Goal: Task Accomplishment & Management: Use online tool/utility

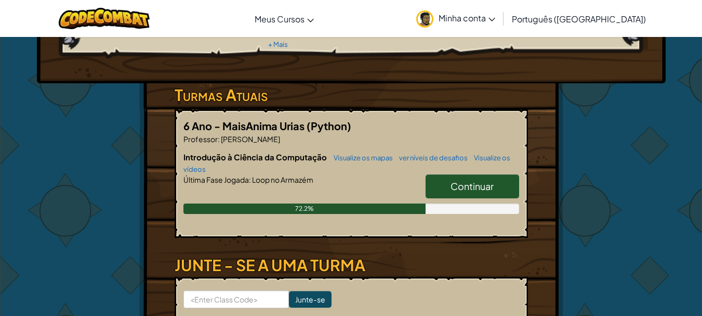
scroll to position [156, 0]
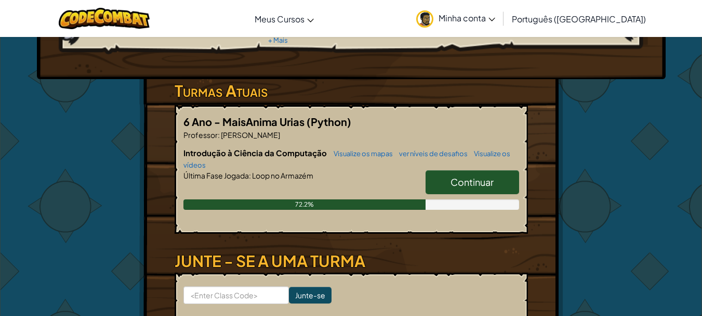
click at [457, 176] on span "Continuar" at bounding box center [472, 182] width 43 height 12
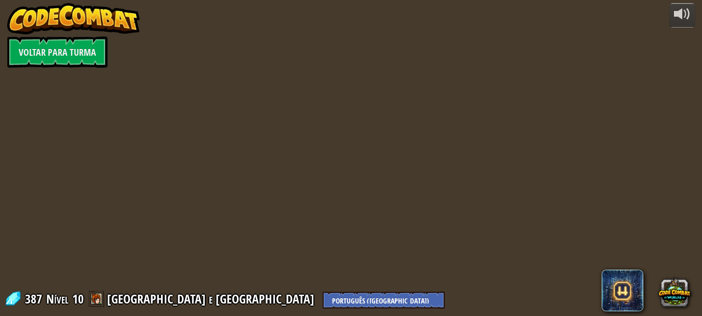
select select "pt-BR"
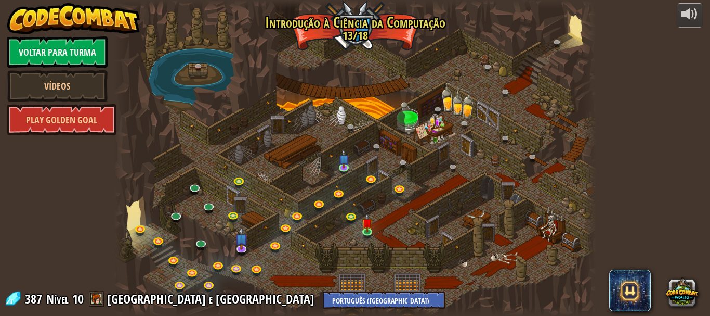
select select "pt-BR"
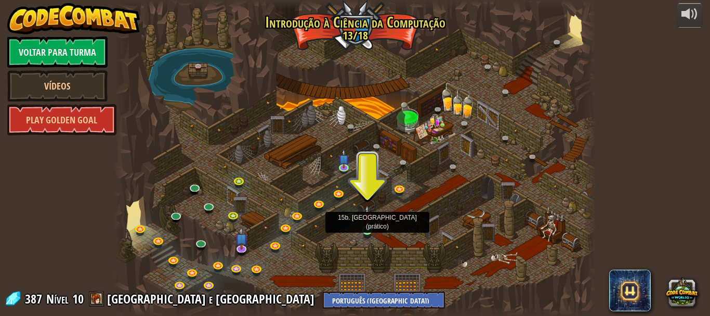
click at [370, 227] on img at bounding box center [367, 217] width 11 height 25
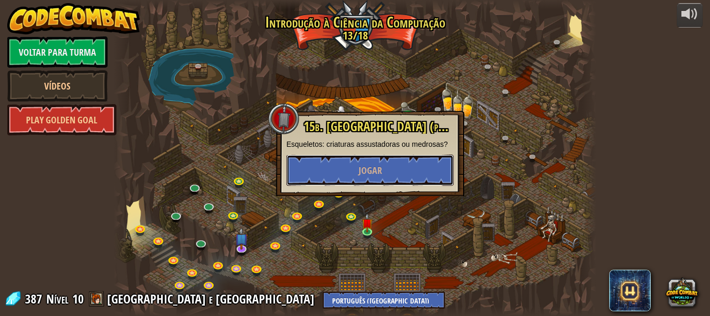
click at [362, 178] on button "Jogar" at bounding box center [369, 169] width 167 height 31
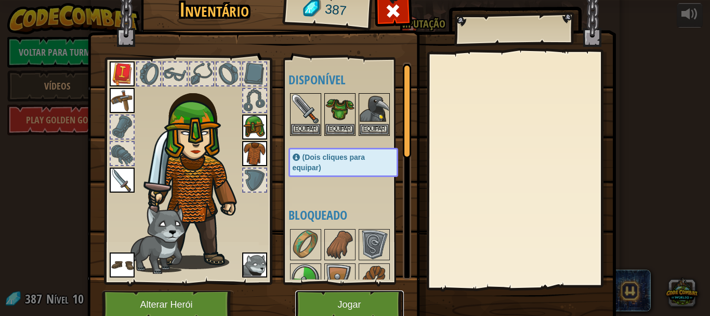
drag, startPoint x: 372, startPoint y: 298, endPoint x: 371, endPoint y: 291, distance: 6.9
click at [371, 291] on button "Jogar" at bounding box center [349, 304] width 109 height 29
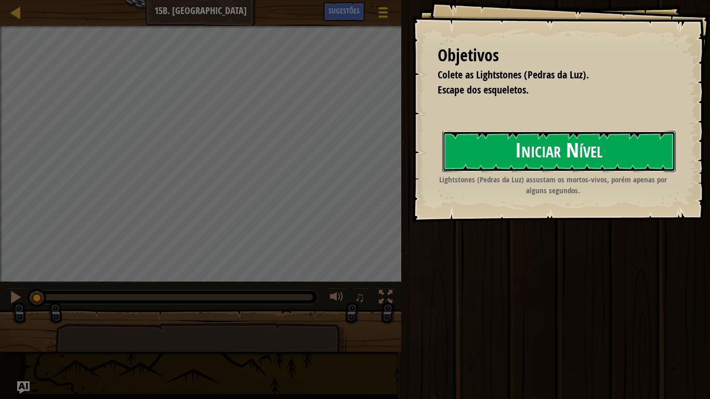
drag, startPoint x: 456, startPoint y: 160, endPoint x: 504, endPoint y: 150, distance: 49.3
click at [456, 160] on button "Iniciar Nível" at bounding box center [558, 151] width 233 height 41
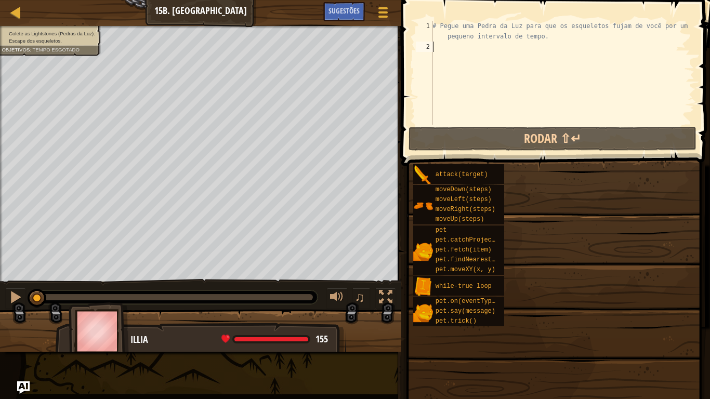
click at [504, 150] on div "[PERSON_NAME] as Lightstones (Pedras da Luz). Escape dos esqueletos. Iniciar Ní…" at bounding box center [355, 199] width 710 height 399
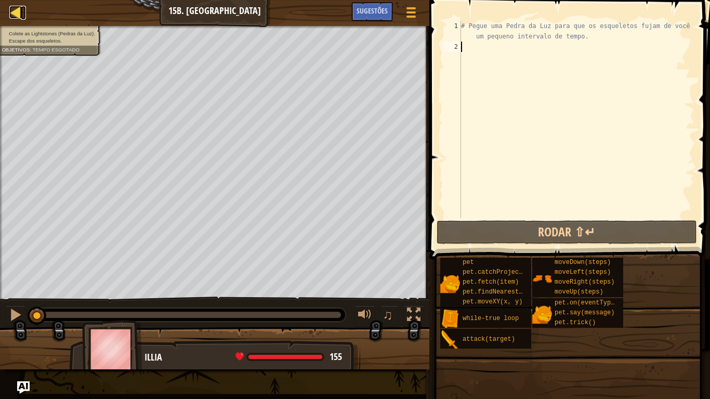
click at [19, 8] on div at bounding box center [15, 12] width 13 height 13
select select "pt-BR"
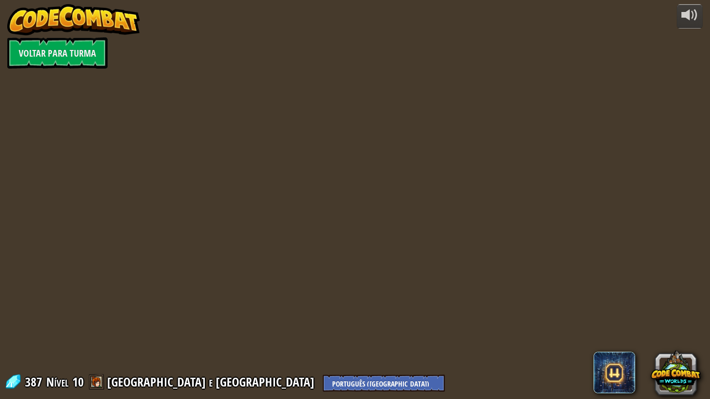
select select "pt-BR"
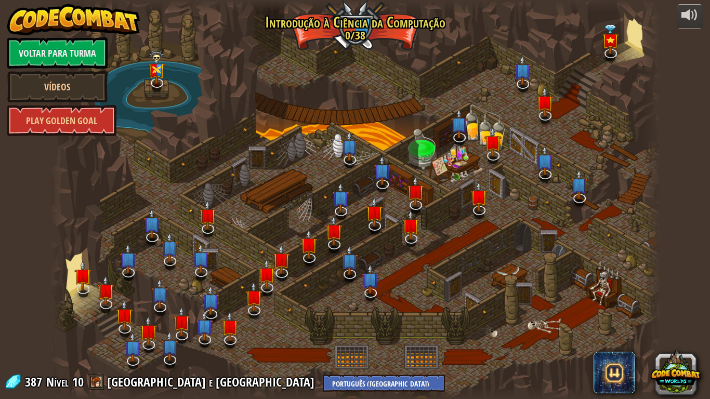
select select "pt-BR"
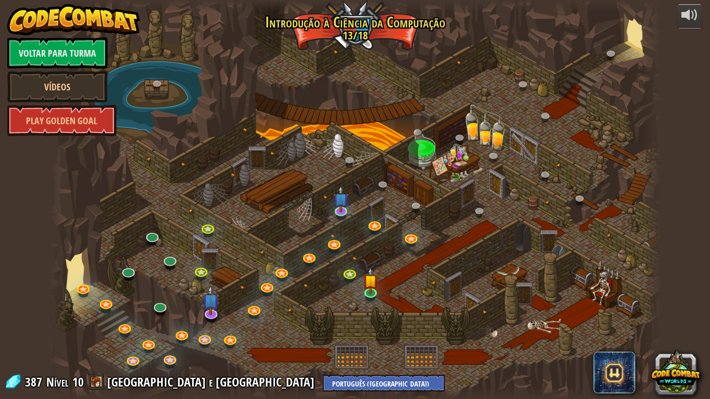
select select "pt-BR"
click at [376, 276] on img at bounding box center [371, 273] width 16 height 35
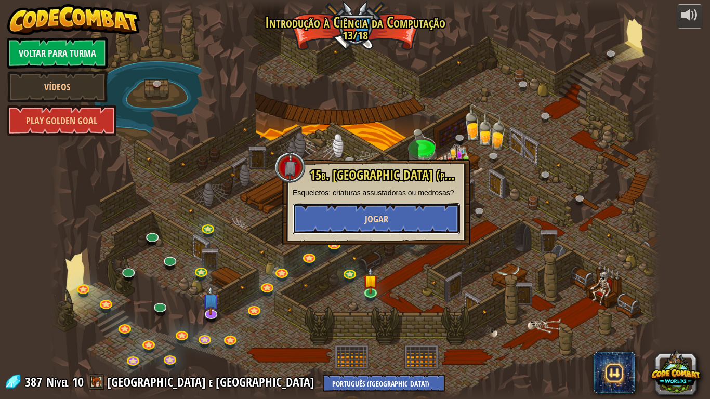
click at [372, 231] on button "Jogar" at bounding box center [376, 218] width 167 height 31
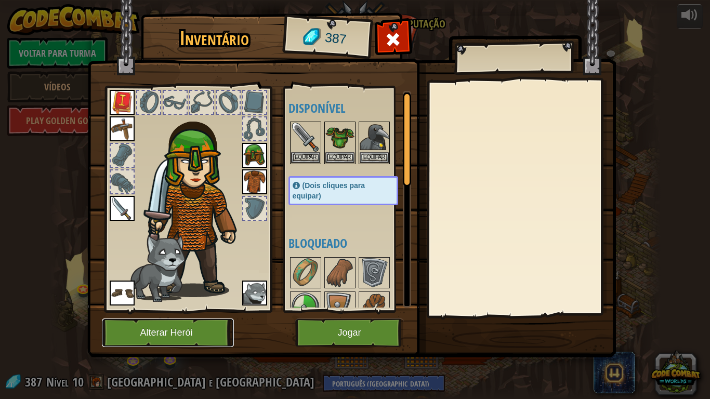
click at [207, 315] on button "Alterar Herói" at bounding box center [168, 333] width 132 height 29
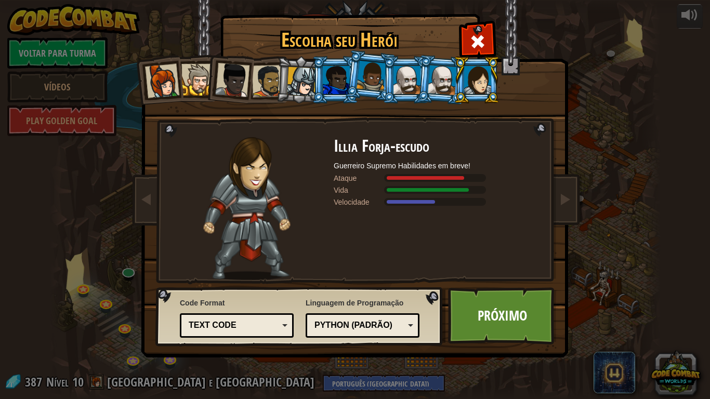
click at [297, 74] on div at bounding box center [302, 82] width 30 height 30
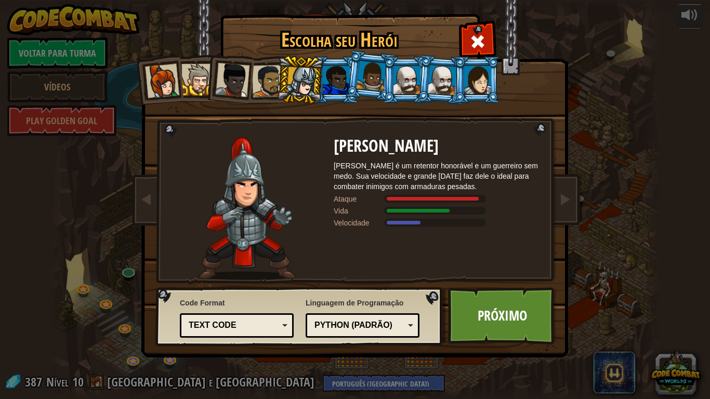
click at [352, 79] on li at bounding box center [370, 76] width 51 height 52
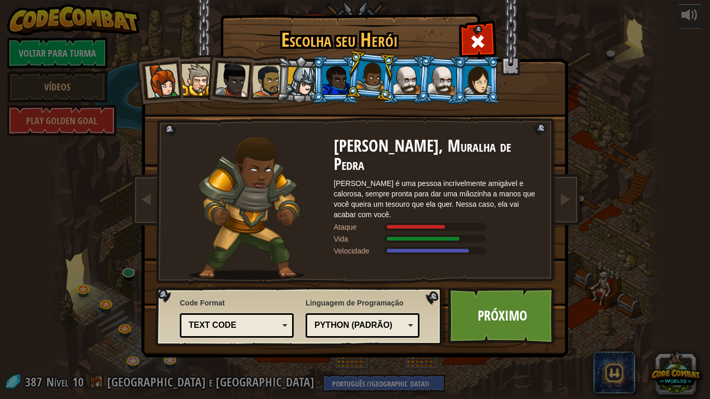
click at [335, 83] on div at bounding box center [336, 80] width 27 height 28
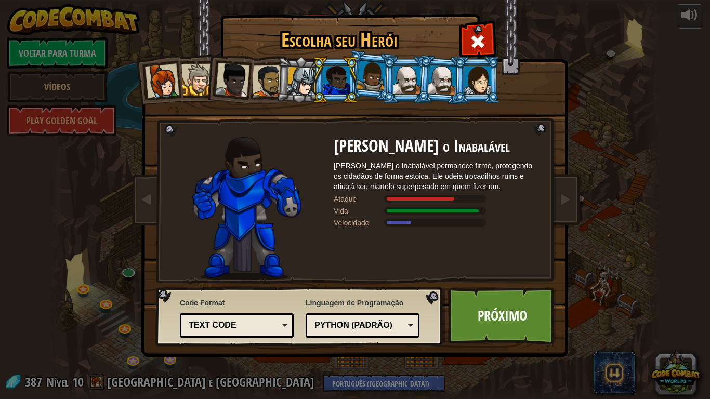
click at [375, 81] on div at bounding box center [372, 76] width 30 height 31
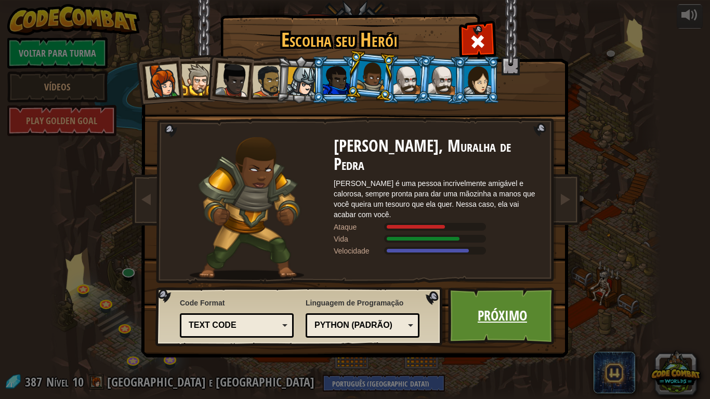
click at [489, 304] on link "Próximo" at bounding box center [502, 315] width 109 height 57
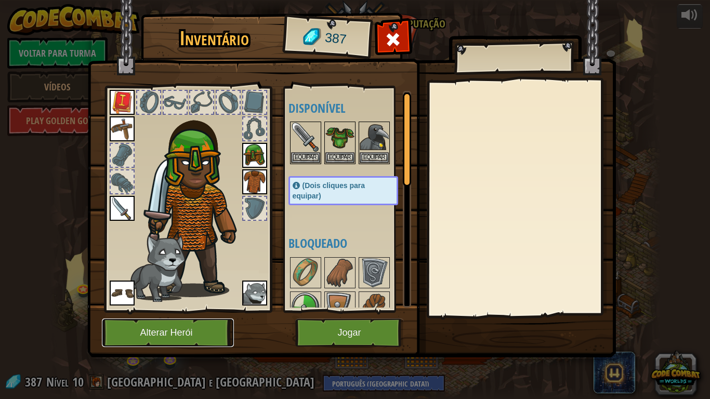
click at [156, 315] on button "Alterar Herói" at bounding box center [168, 333] width 132 height 29
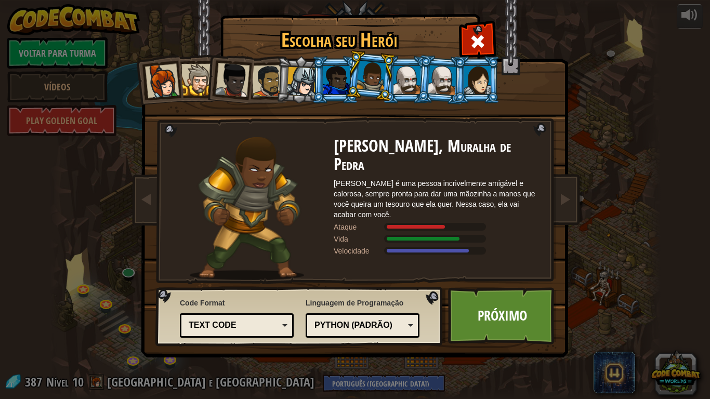
click at [346, 78] on div at bounding box center [336, 80] width 27 height 28
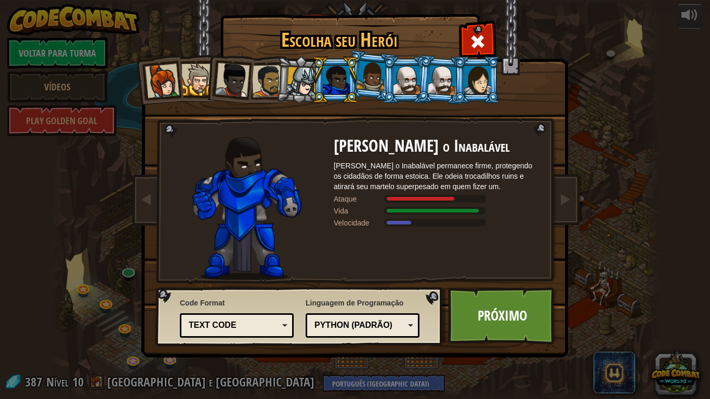
click at [233, 71] on div at bounding box center [232, 80] width 34 height 34
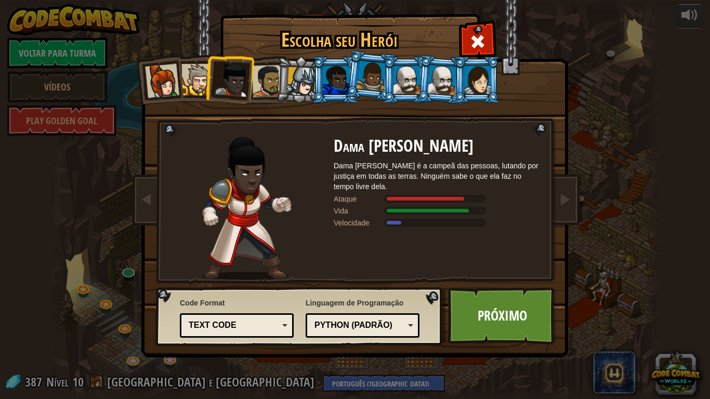
click at [268, 83] on div at bounding box center [268, 81] width 32 height 32
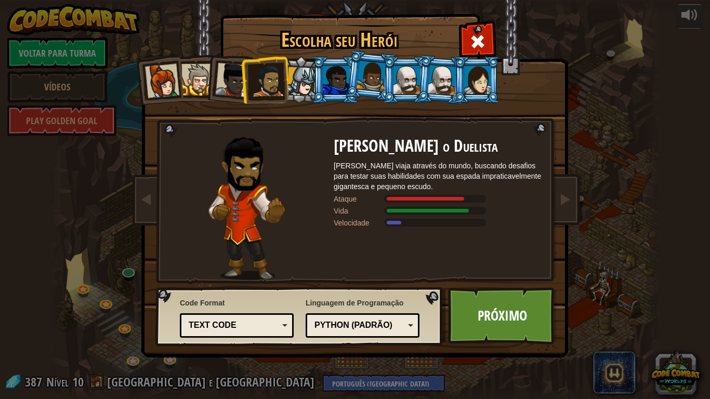
click at [200, 86] on div at bounding box center [197, 80] width 32 height 32
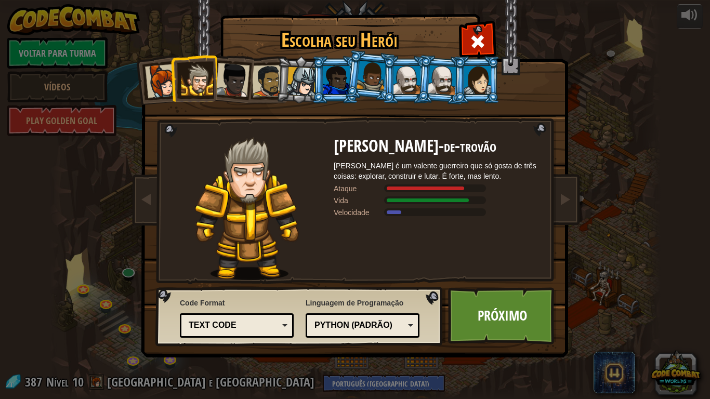
click at [264, 85] on div at bounding box center [268, 81] width 32 height 32
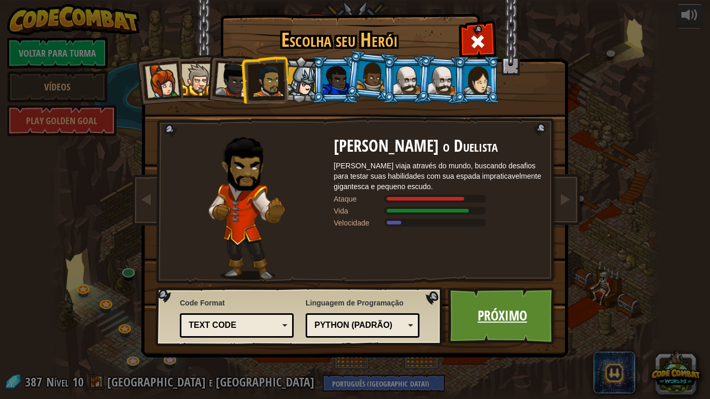
click at [505, 313] on link "Próximo" at bounding box center [502, 315] width 109 height 57
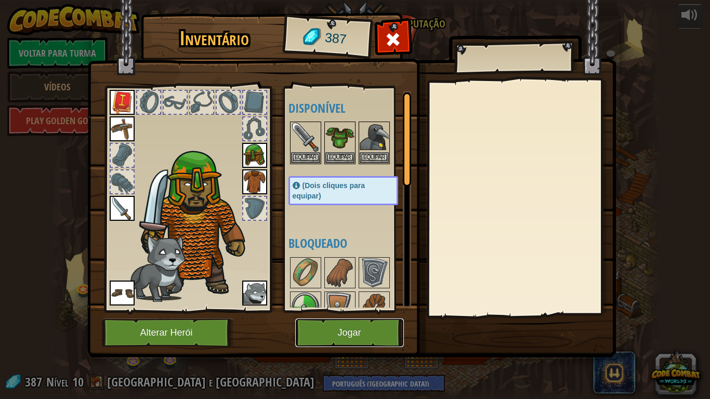
click at [384, 315] on button "Jogar" at bounding box center [349, 333] width 109 height 29
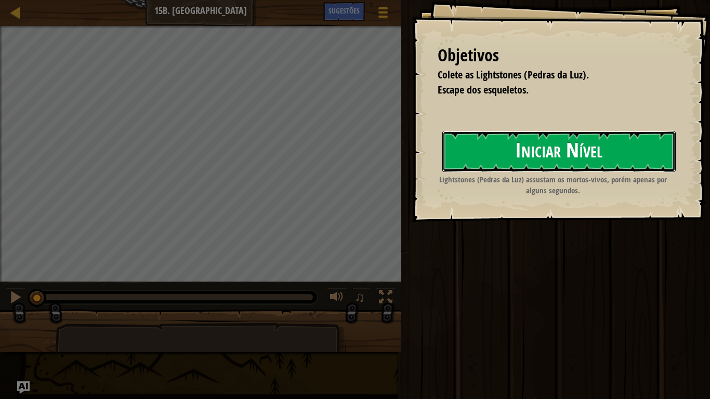
click at [498, 145] on button "Iniciar Nível" at bounding box center [558, 151] width 233 height 41
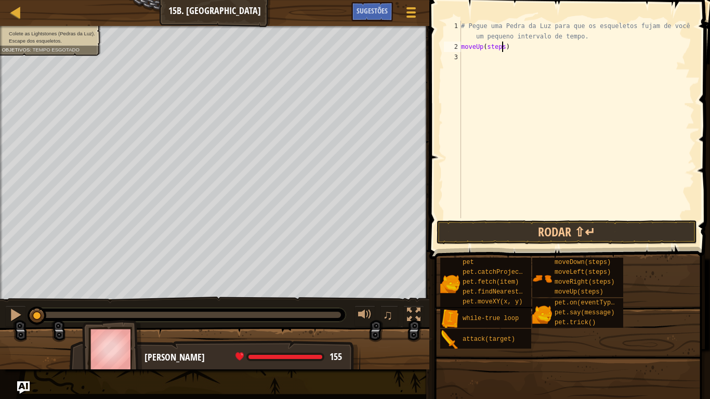
click at [501, 50] on div "# Pegue uma Pedra da Luz para que os esqueletos fujam de você por um pequeno in…" at bounding box center [576, 135] width 235 height 229
click at [503, 230] on button "Rodar ⇧↵" at bounding box center [567, 232] width 260 height 24
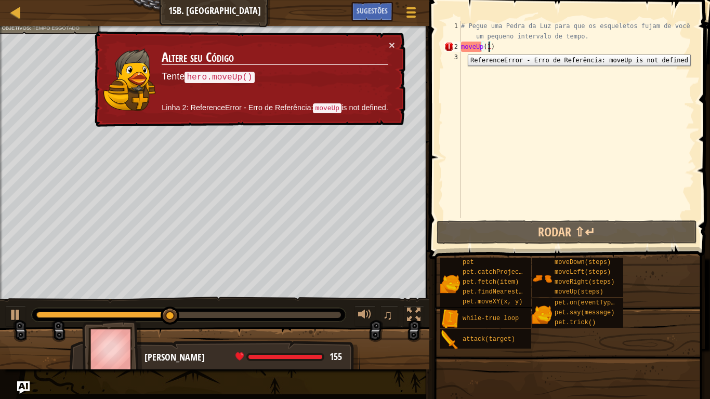
click at [460, 47] on div "2" at bounding box center [452, 47] width 17 height 10
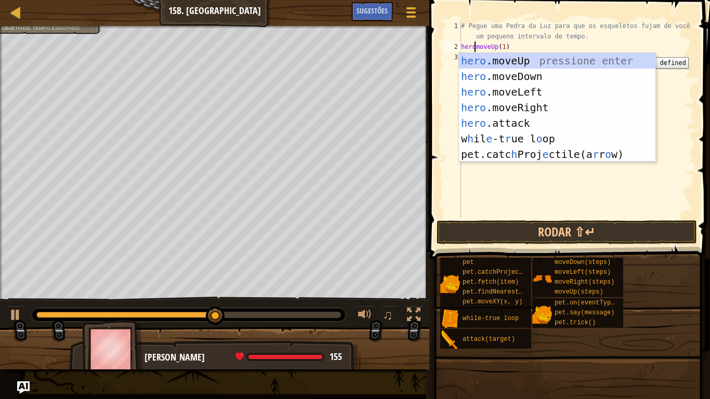
scroll to position [5, 1]
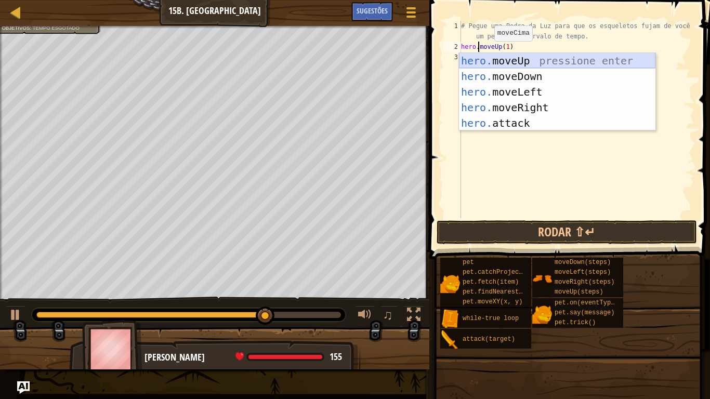
click at [488, 58] on div "hero. moveUp pressione enter hero. moveDown pressione enter hero. moveLeft pres…" at bounding box center [557, 107] width 196 height 109
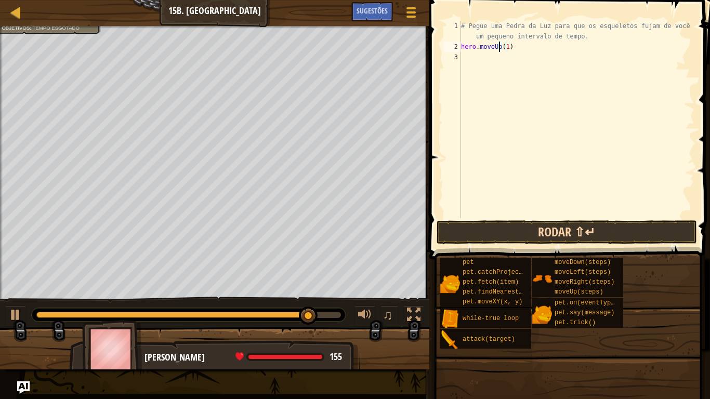
type textarea "hero.moveUp(1)"
click at [543, 230] on button "Rodar ⇧↵" at bounding box center [567, 232] width 260 height 24
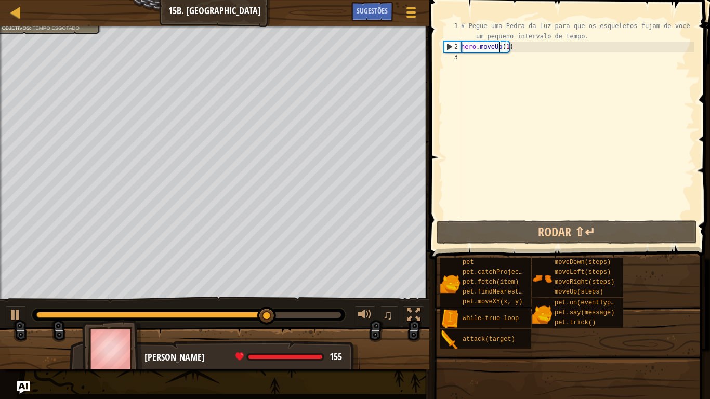
click at [478, 61] on div "# Pegue uma Pedra da Luz para que os esqueletos fujam de você por um pequeno in…" at bounding box center [576, 135] width 235 height 229
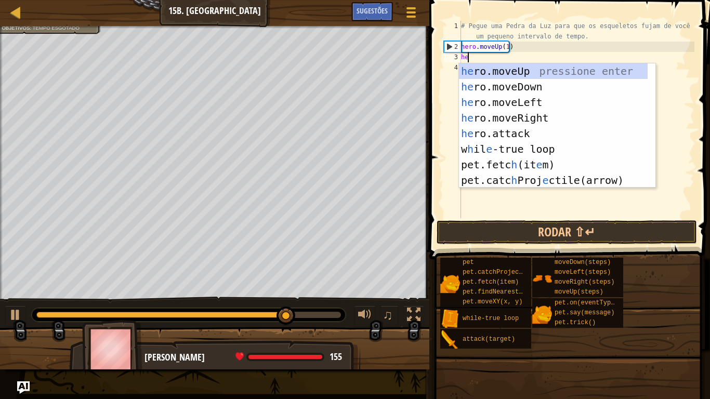
type textarea "her"
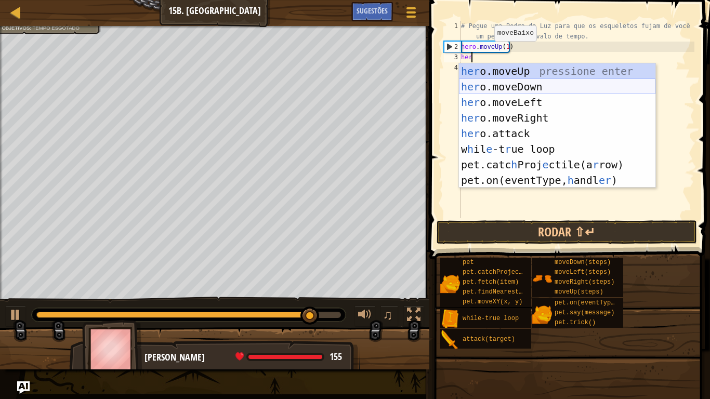
click at [478, 86] on div "her o.moveUp pressione enter her o.moveDown pressione enter her o.moveLeft pres…" at bounding box center [557, 141] width 196 height 156
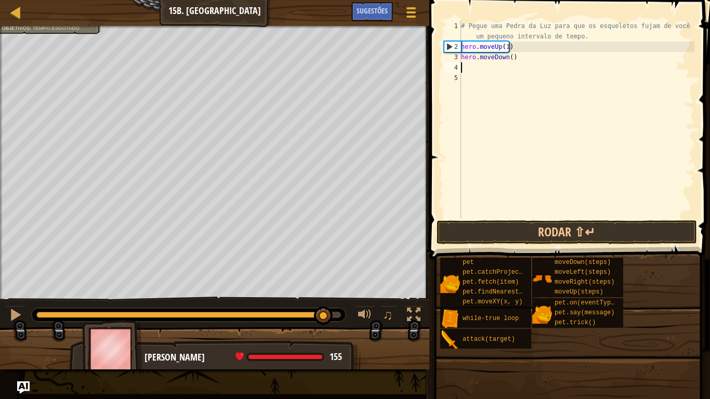
click at [478, 69] on div "# Pegue uma Pedra da Luz para que os esqueletos fujam de você por um pequeno in…" at bounding box center [576, 135] width 235 height 229
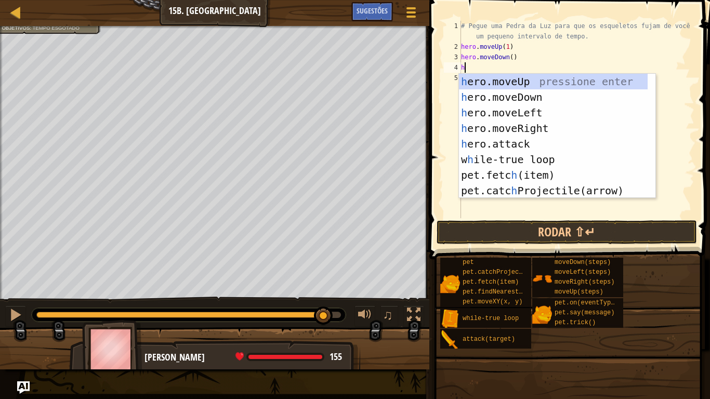
type textarea "he"
click at [490, 127] on div "he ro.moveUp pressione enter he ro.moveDown pressione enter he ro.moveLeft pres…" at bounding box center [553, 152] width 189 height 156
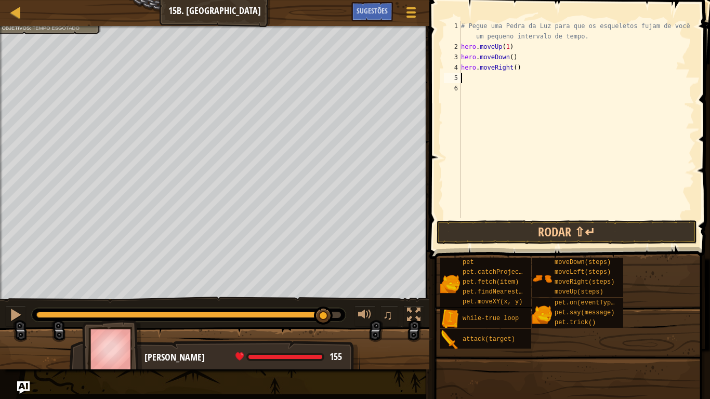
click at [490, 81] on div "# Pegue uma Pedra da Luz para que os esqueletos fujam de você por um pequeno in…" at bounding box center [576, 135] width 235 height 229
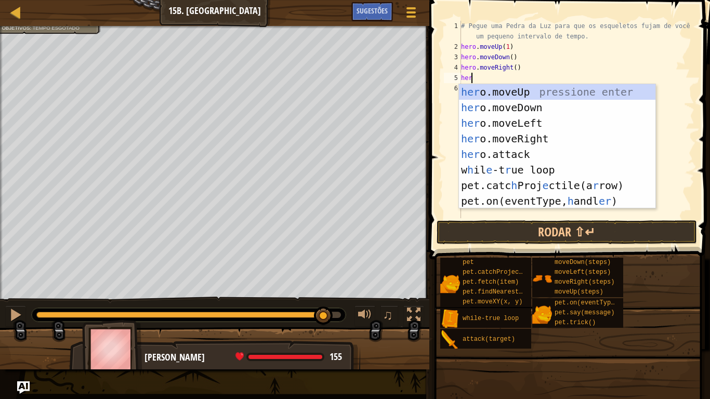
type textarea "hero"
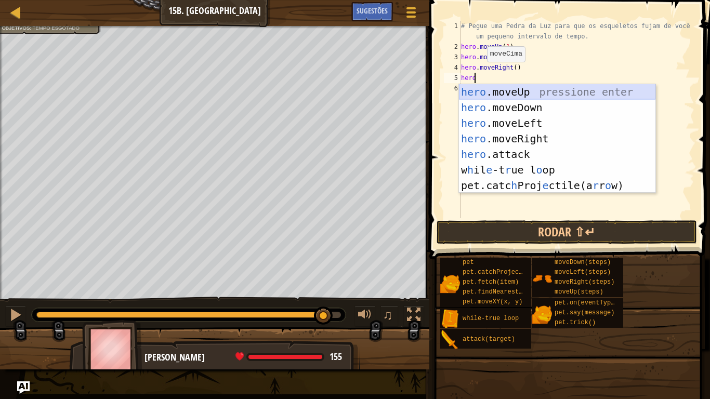
click at [471, 91] on div "hero .moveUp pressione enter hero .moveDown pressione enter hero .moveLeft pres…" at bounding box center [557, 154] width 196 height 140
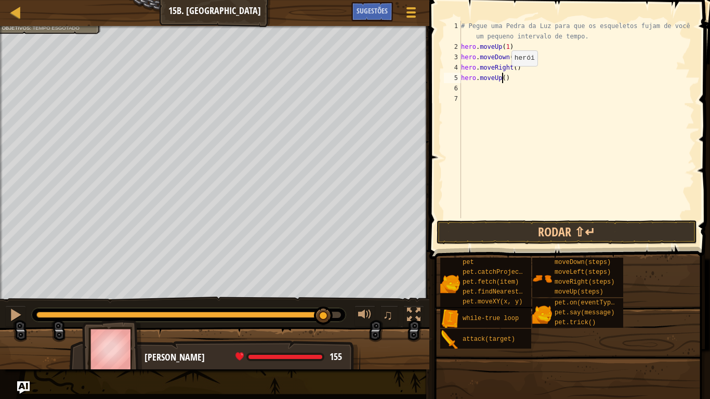
click at [503, 77] on div "# Pegue uma Pedra da Luz para que os esqueletos fujam de você por um pequeno in…" at bounding box center [576, 135] width 235 height 229
click at [509, 57] on div "# Pegue uma Pedra da Luz para que os esqueletos fujam de você por um pequeno in…" at bounding box center [576, 135] width 235 height 229
click at [510, 67] on div "# Pegue uma Pedra da Luz para que os esqueletos fujam de você por um pequeno in…" at bounding box center [576, 135] width 235 height 229
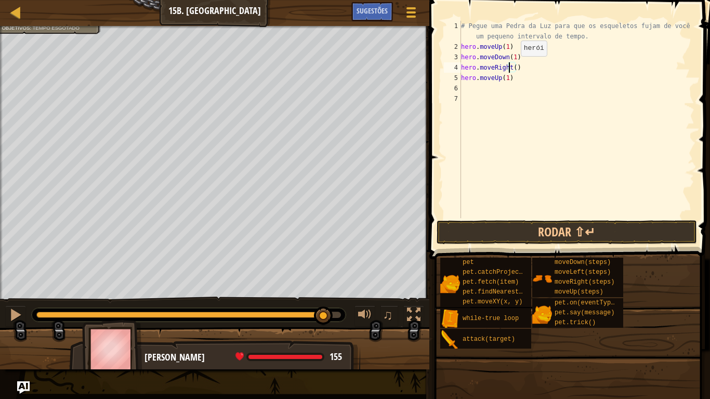
click at [512, 67] on div "# Pegue uma Pedra da Luz para que os esqueletos fujam de você por um pequeno in…" at bounding box center [576, 135] width 235 height 229
type textarea "hero.moveRight(2)"
click at [488, 234] on button "Rodar ⇧↵" at bounding box center [567, 232] width 260 height 24
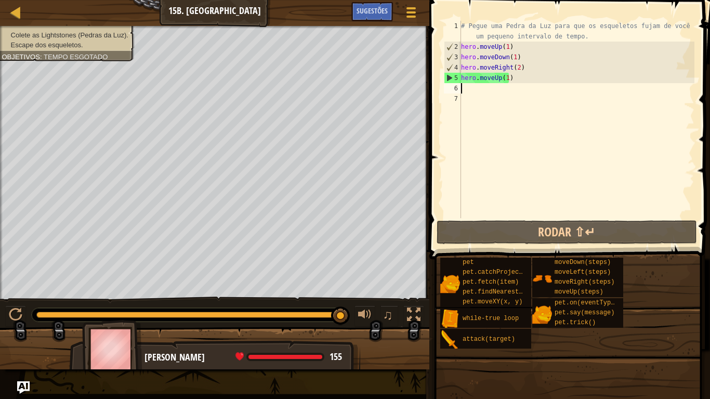
click at [476, 88] on div "# Pegue uma Pedra da Luz para que os esqueletos fujam de você por um pequeno in…" at bounding box center [576, 135] width 235 height 229
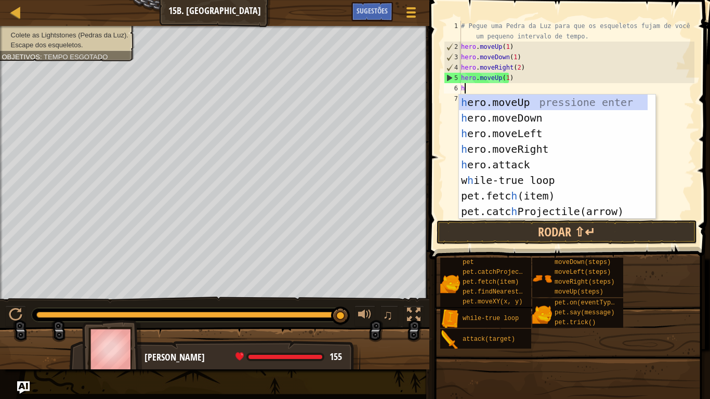
type textarea "he"
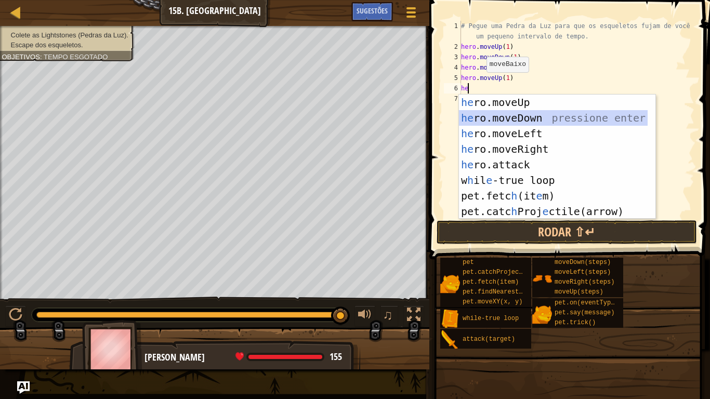
click at [490, 120] on div "he ro.moveUp pressione enter he ro.moveDown pressione enter he ro.moveLeft pres…" at bounding box center [553, 173] width 189 height 156
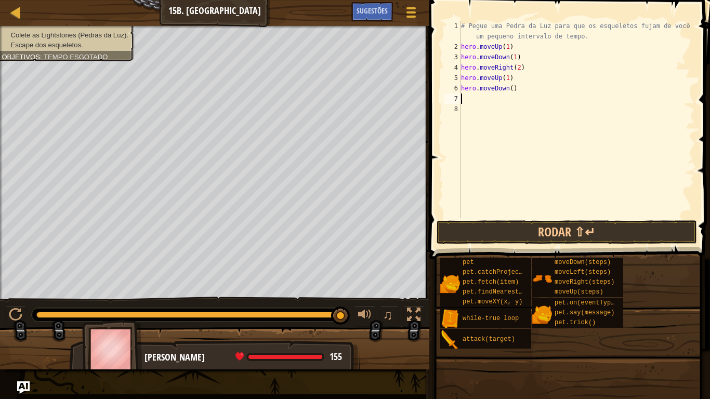
click at [471, 101] on div "# Pegue uma Pedra da Luz para que os esqueletos fujam de você por um pequeno in…" at bounding box center [576, 135] width 235 height 229
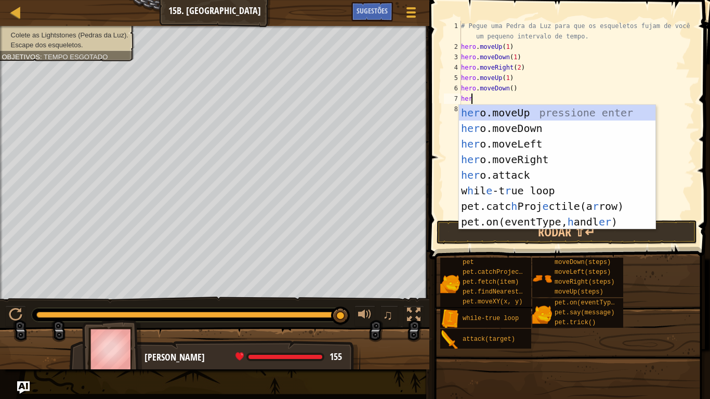
type textarea "hero"
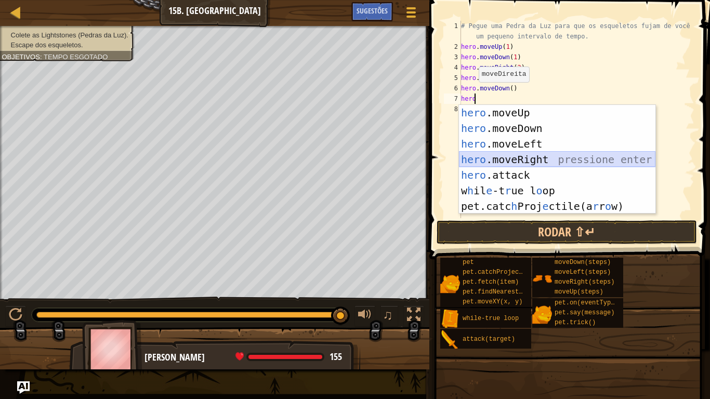
drag, startPoint x: 509, startPoint y: 164, endPoint x: 508, endPoint y: 170, distance: 6.8
click at [508, 170] on div "hero .moveUp pressione enter hero .moveDown pressione enter hero .moveLeft pres…" at bounding box center [557, 175] width 196 height 140
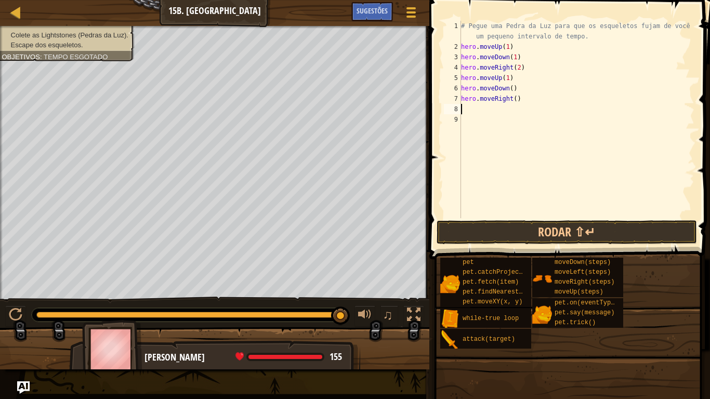
scroll to position [5, 0]
click at [493, 107] on div "# Pegue uma Pedra da Luz para que os esqueletos fujam de você por um pequeno in…" at bounding box center [576, 135] width 235 height 229
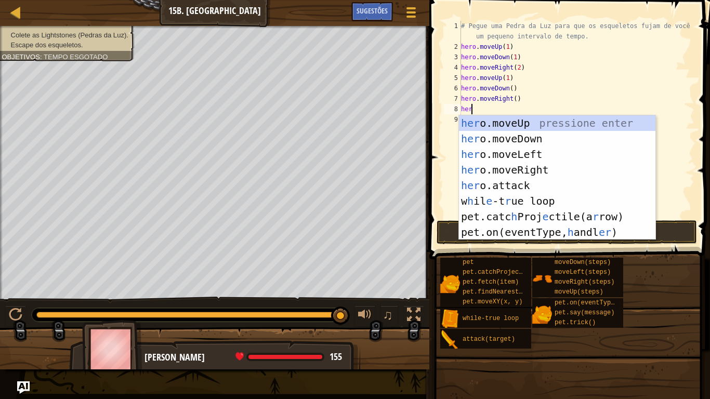
type textarea "hero"
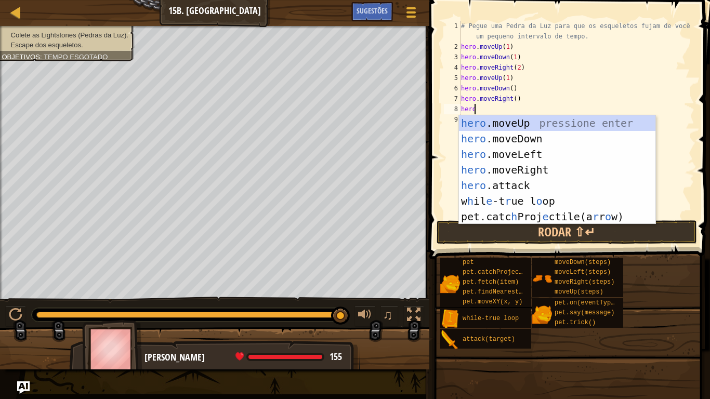
scroll to position [5, 1]
click at [481, 126] on div "hero .moveUp pressione enter hero .moveDown pressione enter hero .moveLeft pres…" at bounding box center [557, 185] width 196 height 140
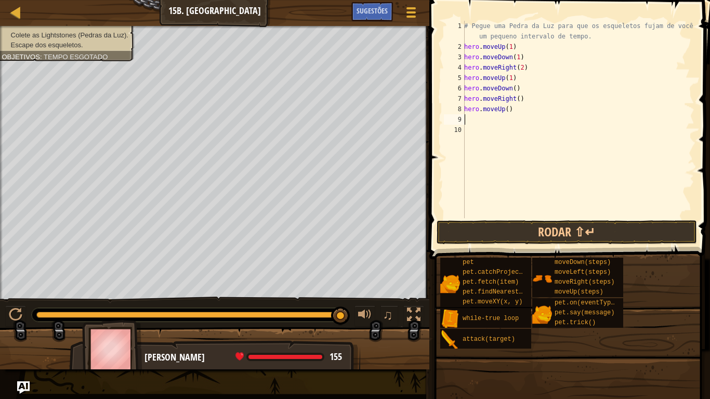
click at [481, 124] on div "# Pegue uma Pedra da Luz para que os esqueletos fujam de você por um pequeno in…" at bounding box center [578, 135] width 232 height 229
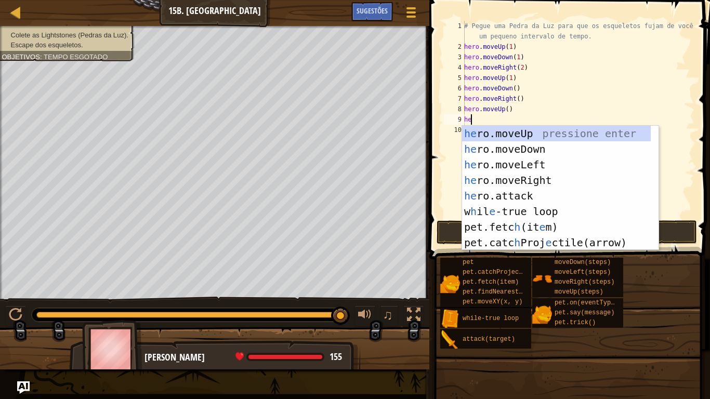
type textarea "her"
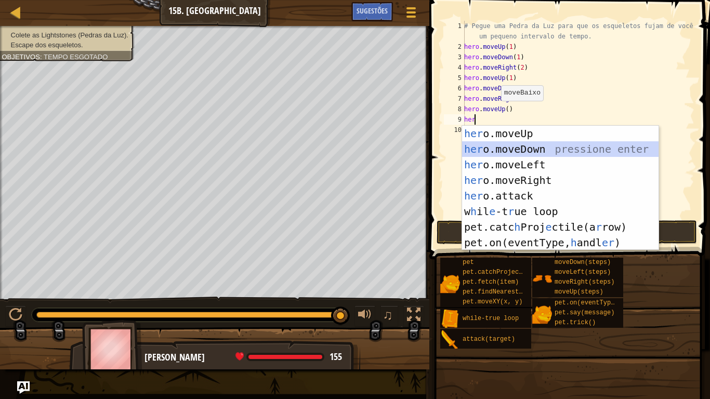
click at [494, 148] on div "her o.moveUp pressione enter her o.moveDown pressione enter her o.moveLeft pres…" at bounding box center [560, 204] width 196 height 156
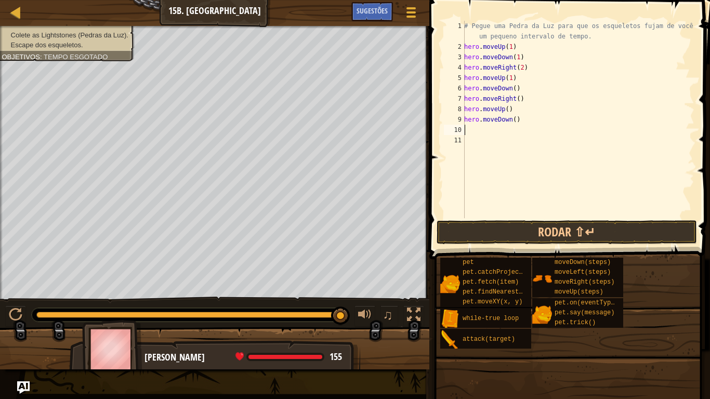
click at [472, 130] on div "# Pegue uma Pedra da Luz para que os esqueletos fujam de você por um pequeno in…" at bounding box center [578, 135] width 232 height 229
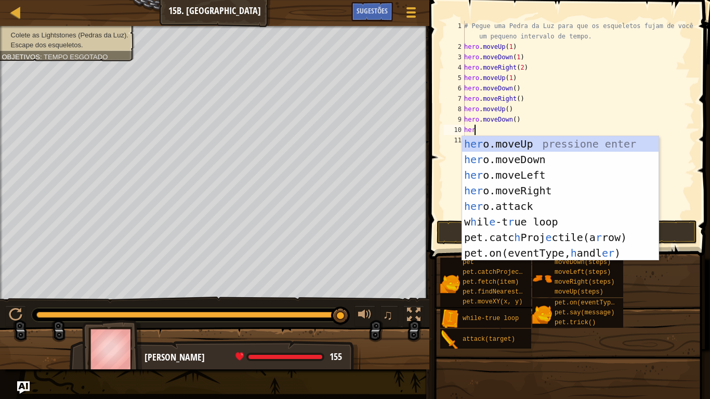
type textarea "hero"
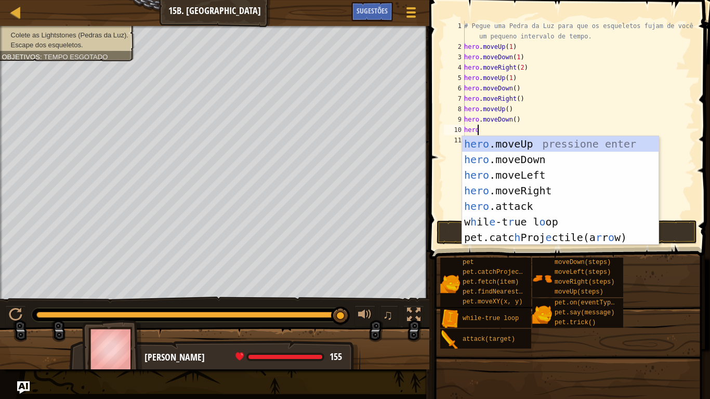
scroll to position [5, 1]
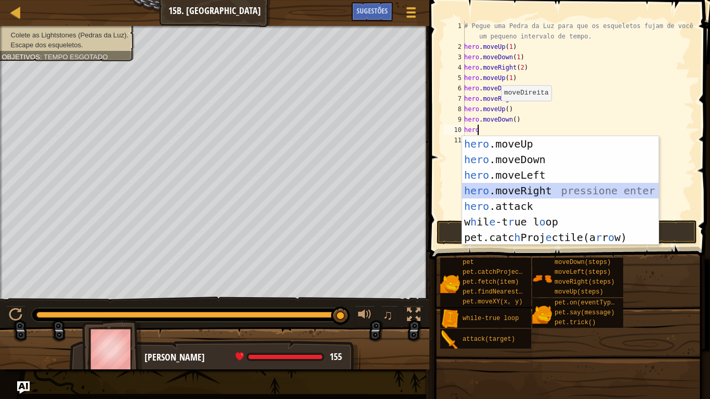
click at [514, 187] on div "hero .moveUp pressione enter hero .moveDown pressione enter hero .moveLeft pres…" at bounding box center [560, 206] width 196 height 140
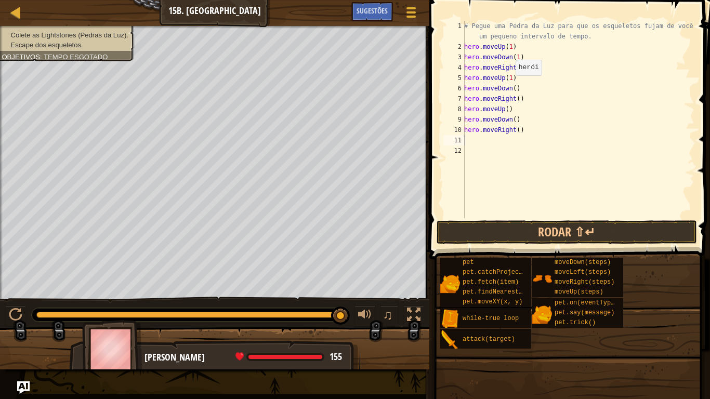
click at [510, 86] on div "# Pegue uma Pedra da Luz para que os esqueletos fujam de você por um pequeno in…" at bounding box center [578, 135] width 232 height 229
click at [511, 87] on div "# Pegue uma Pedra da Luz para que os esqueletos fujam de você por um pequeno in…" at bounding box center [578, 135] width 232 height 229
click at [516, 100] on div "# Pegue uma Pedra da Luz para que os esqueletos fujam de você por um pequeno in…" at bounding box center [578, 135] width 232 height 229
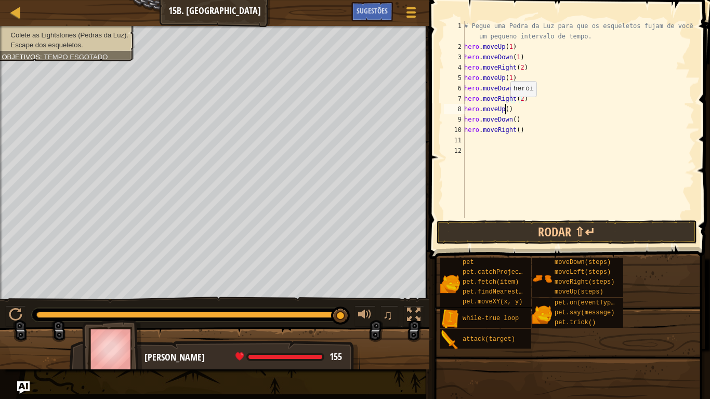
click at [505, 107] on div "# Pegue uma Pedra da Luz para que os esqueletos fujam de você por um pequeno in…" at bounding box center [578, 135] width 232 height 229
click at [511, 121] on div "# Pegue uma Pedra da Luz para que os esqueletos fujam de você por um pequeno in…" at bounding box center [578, 135] width 232 height 229
click at [508, 227] on button "Rodar ⇧↵" at bounding box center [567, 232] width 260 height 24
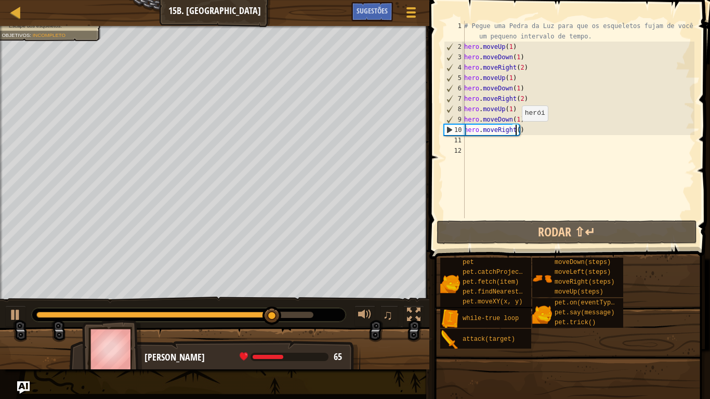
click at [516, 132] on div "# Pegue uma Pedra da Luz para que os esqueletos fujam de você por um pequeno in…" at bounding box center [578, 135] width 232 height 229
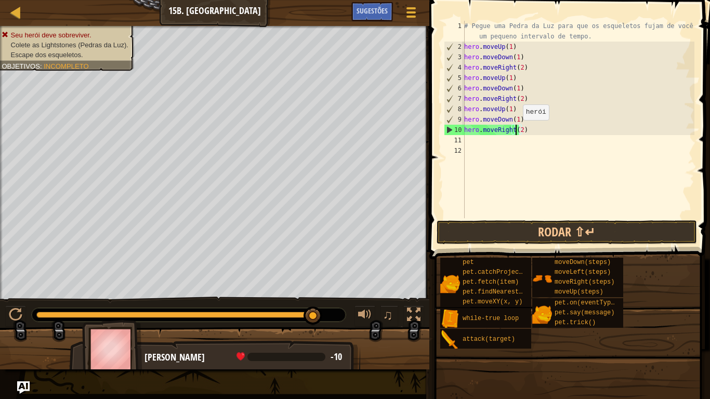
click at [517, 130] on div "# Pegue uma Pedra da Luz para que os esqueletos fujam de você por um pequeno in…" at bounding box center [578, 135] width 232 height 229
click at [517, 129] on div "# Pegue uma Pedra da Luz para que os esqueletos fujam de você por um pequeno in…" at bounding box center [578, 135] width 232 height 229
click at [518, 129] on div "# Pegue uma Pedra da Luz para que os esqueletos fujam de você por um pequeno in…" at bounding box center [578, 135] width 232 height 229
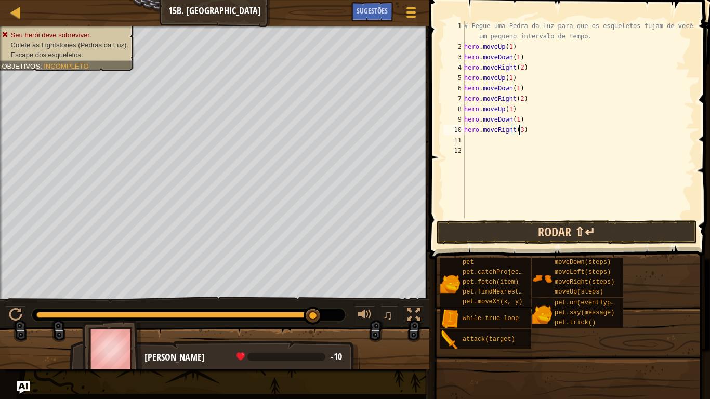
type textarea "hero.moveRight(3)"
click at [490, 234] on button "Rodar ⇧↵" at bounding box center [567, 232] width 260 height 24
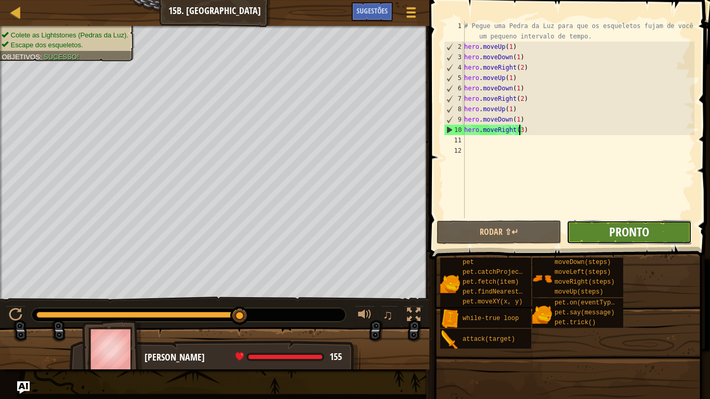
click at [633, 229] on span "Pronto" at bounding box center [629, 232] width 40 height 17
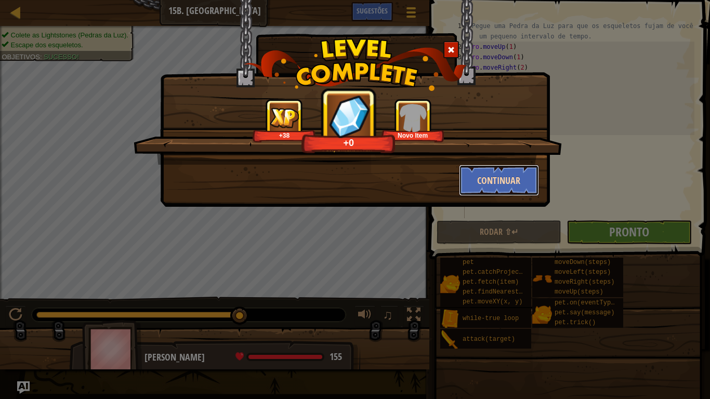
click at [507, 183] on button "Continuar" at bounding box center [499, 180] width 81 height 31
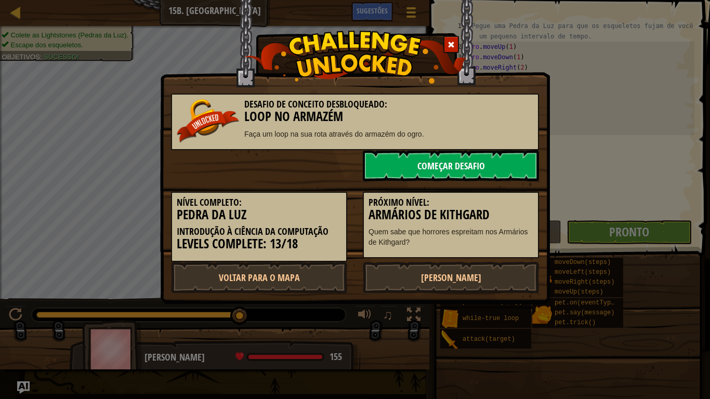
click at [519, 171] on link "Começar Desafio" at bounding box center [451, 165] width 176 height 31
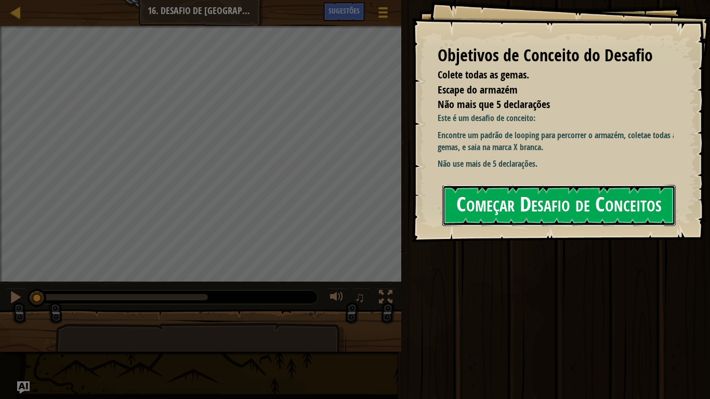
click at [592, 212] on button "Começar Desafio de Conceitos" at bounding box center [558, 205] width 233 height 41
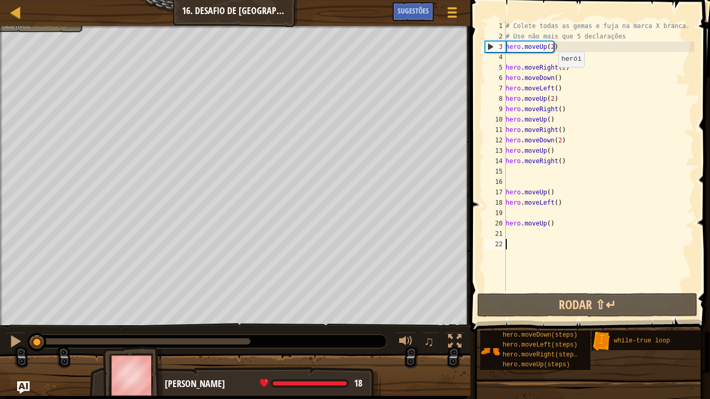
click at [553, 77] on div "# Colete todas as gemas e fuja na marca X branca. # Use não mais que 5 declaraç…" at bounding box center [599, 166] width 191 height 291
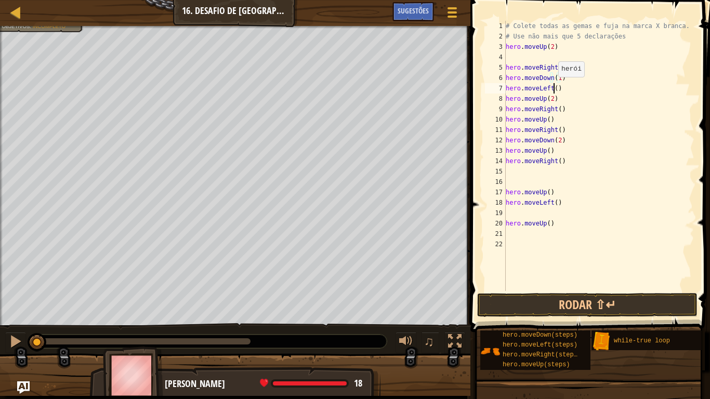
click at [553, 87] on div "# Colete todas as gemas e fuja na marca X branca. # Use não mais que 5 declaraç…" at bounding box center [599, 166] width 191 height 291
click at [558, 111] on div "# Colete todas as gemas e fuja na marca X branca. # Use não mais que 5 declaraç…" at bounding box center [599, 166] width 191 height 291
click at [547, 120] on div "# Colete todas as gemas e fuja na marca X branca. # Use não mais que 5 declaraç…" at bounding box center [599, 166] width 191 height 291
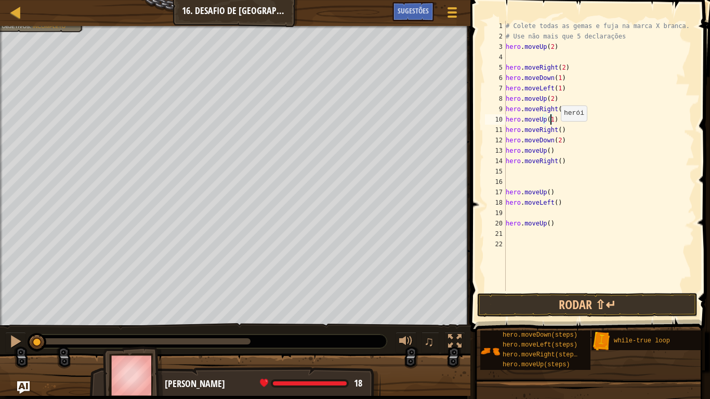
click at [556, 132] on div "# Colete todas as gemas e fuja na marca X branca. # Use não mais que 5 declaraç…" at bounding box center [599, 166] width 191 height 291
click at [557, 141] on div "# Colete todas as gemas e fuja na marca X branca. # Use não mais que 5 declaraç…" at bounding box center [599, 166] width 191 height 291
click at [546, 149] on div "# Colete todas as gemas e fuja na marca X branca. # Use não mais que 5 declaraç…" at bounding box center [599, 166] width 191 height 291
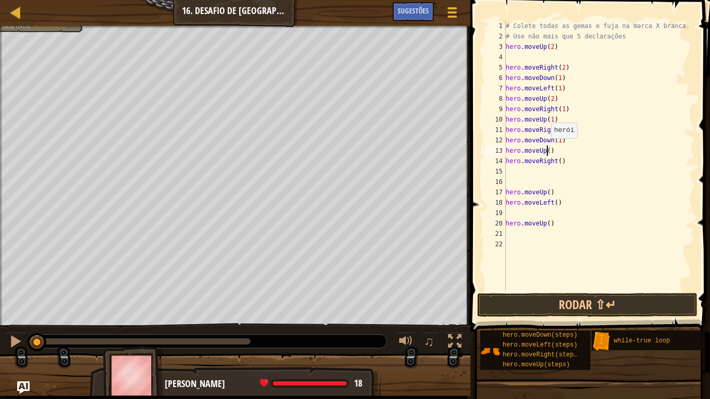
scroll to position [5, 3]
click at [560, 151] on div "# Colete todas as gemas e fuja na marca X branca. # Use não mais que 5 declaraç…" at bounding box center [599, 166] width 191 height 291
type textarea "hero."
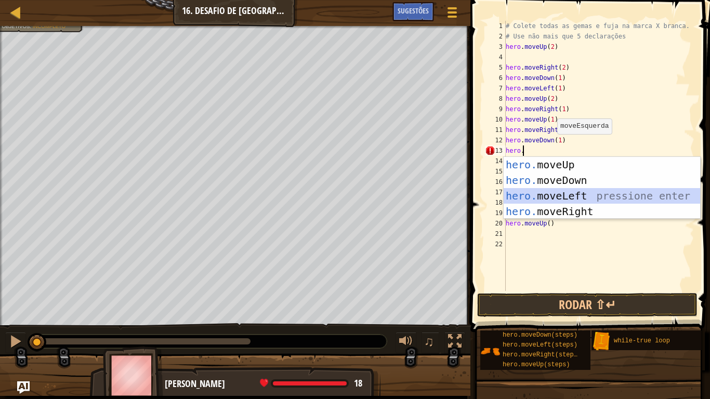
click at [563, 194] on div "hero. moveUp pressione enter hero. moveDown pressione enter hero. moveLeft pres…" at bounding box center [602, 204] width 196 height 94
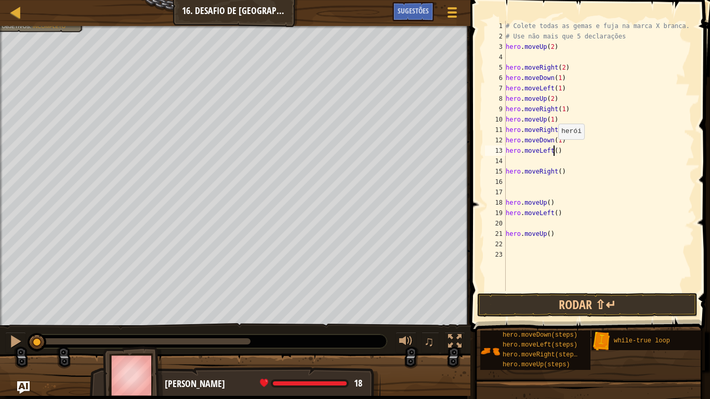
click at [553, 150] on div "# Colete todas as gemas e fuja na marca X branca. # Use não mais que 5 declaraç…" at bounding box center [599, 166] width 191 height 291
type textarea "hero.moveLeft(1)"
click at [543, 162] on div "# Colete todas as gemas e fuja na marca X branca. # Use não mais que 5 declaraç…" at bounding box center [599, 166] width 191 height 291
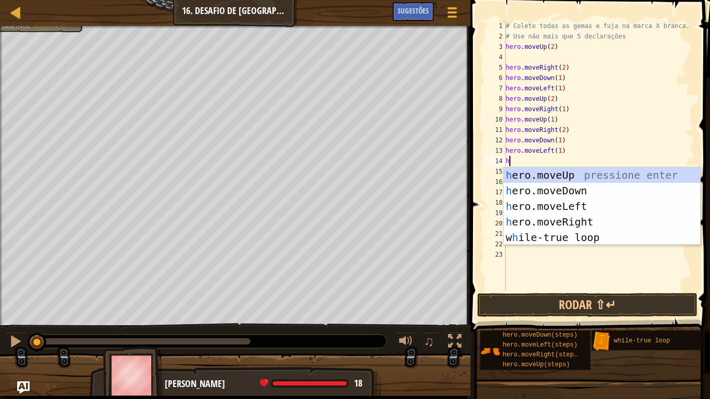
type textarea "he"
click at [551, 186] on div "he ro.moveUp pressione enter he ro.moveDown pressione enter he ro.moveLeft pres…" at bounding box center [602, 221] width 196 height 109
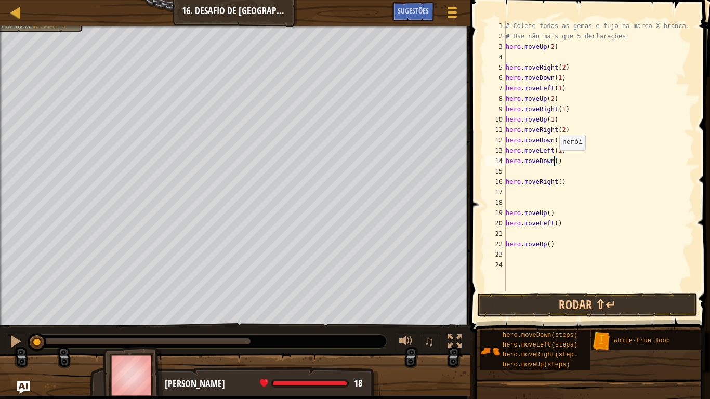
click at [554, 161] on div "# Colete todas as gemas e fuja na marca X branca. # Use não mais que 5 declaraç…" at bounding box center [599, 166] width 191 height 291
type textarea "hero.moveDown(1)"
click at [540, 168] on div "# Colete todas as gemas e fuja na marca X branca. # Use não mais que 5 declaraç…" at bounding box center [599, 166] width 191 height 291
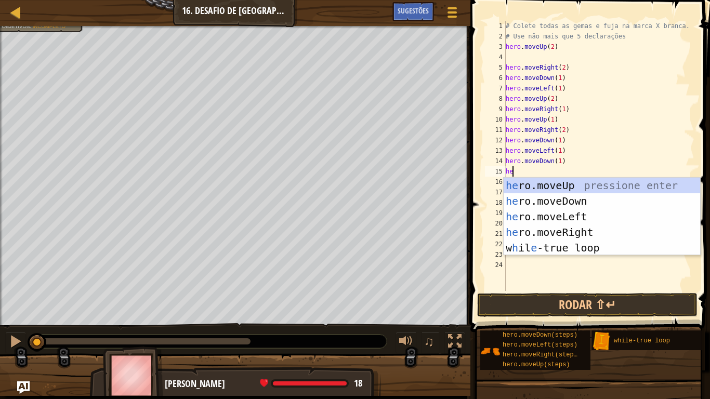
type textarea "her"
click at [554, 178] on div "her o.moveUp pressione enter her o.moveDown pressione enter her o.moveLeft pres…" at bounding box center [602, 232] width 196 height 109
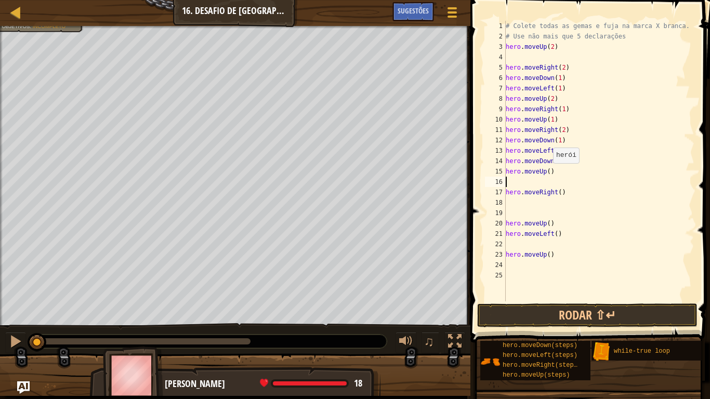
click at [548, 174] on div "# Colete todas as gemas e fuja na marca X branca. # Use não mais que 5 declaraç…" at bounding box center [599, 171] width 191 height 301
type textarea "hero.moveUp(3)"
click at [581, 261] on div "# Colete todas as gemas e fuja na marca X branca. # Use não mais que 5 declaraç…" at bounding box center [599, 171] width 191 height 301
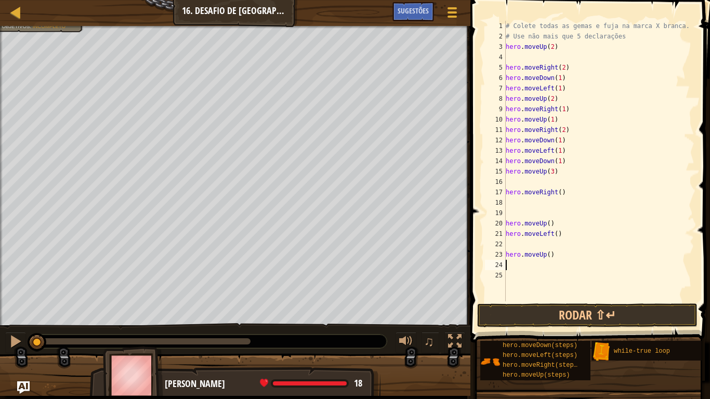
click at [581, 261] on div "# Colete todas as gemas e fuja na marca X branca. # Use não mais que 5 declaraç…" at bounding box center [599, 171] width 191 height 301
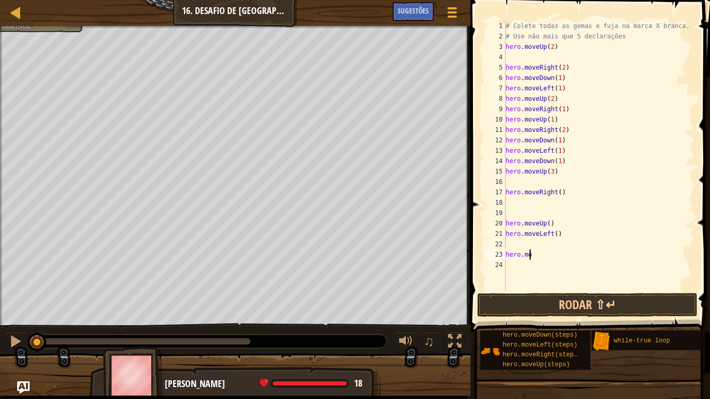
type textarea "h"
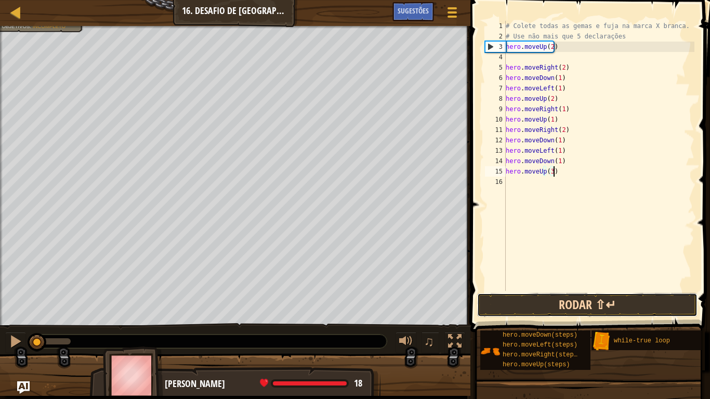
click at [544, 306] on button "Rodar ⇧↵" at bounding box center [587, 305] width 220 height 24
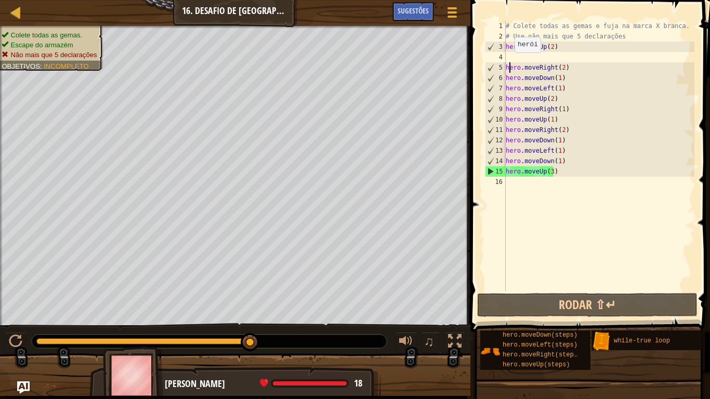
click at [508, 63] on div "# Colete todas as gemas e fuja na marca X branca. # Use não mais que 5 declaraç…" at bounding box center [599, 166] width 191 height 291
type textarea "hero.moveRight(2)"
click at [506, 58] on div "# Colete todas as gemas e fuja na marca X branca. # Use não mais que 5 declaraç…" at bounding box center [599, 166] width 191 height 291
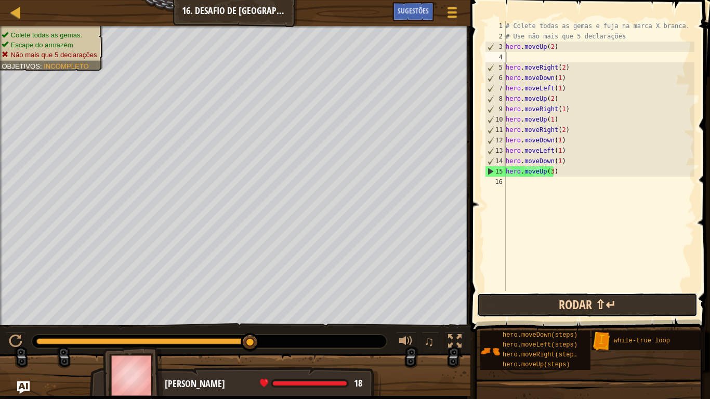
click at [534, 299] on button "Rodar ⇧↵" at bounding box center [587, 305] width 220 height 24
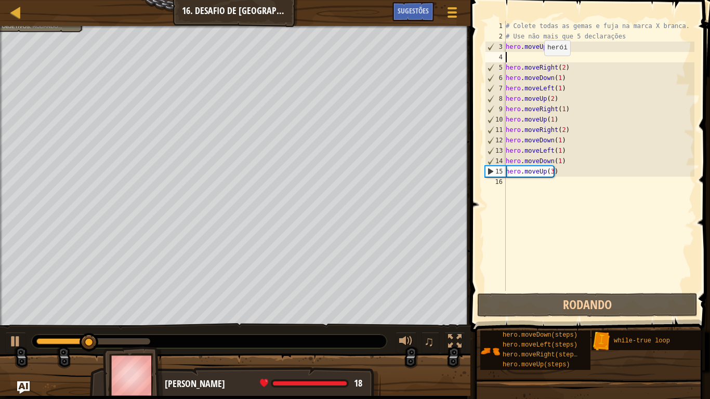
type textarea "hero.moveUp(2)"
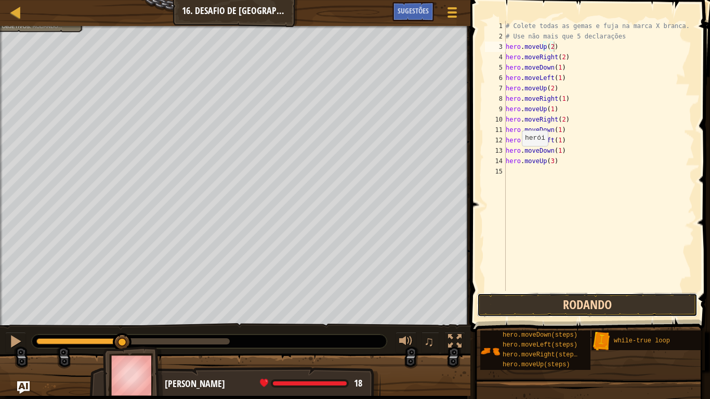
click at [516, 305] on button "Rodando" at bounding box center [587, 305] width 220 height 24
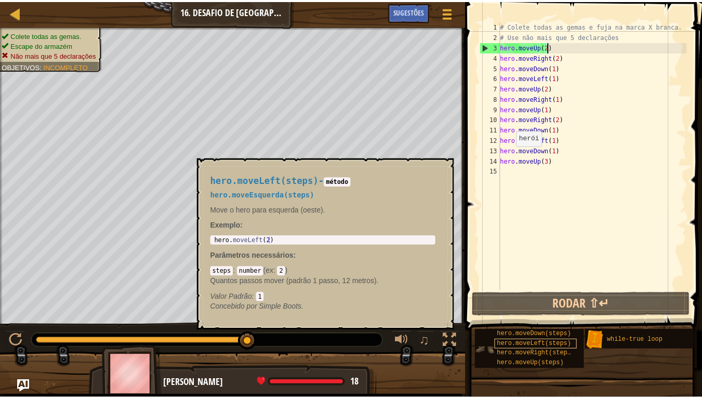
scroll to position [0, 0]
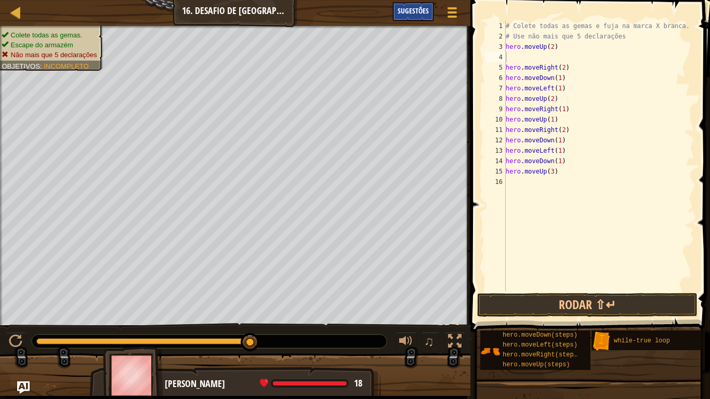
click at [404, 10] on span "Sugestões" at bounding box center [413, 11] width 31 height 10
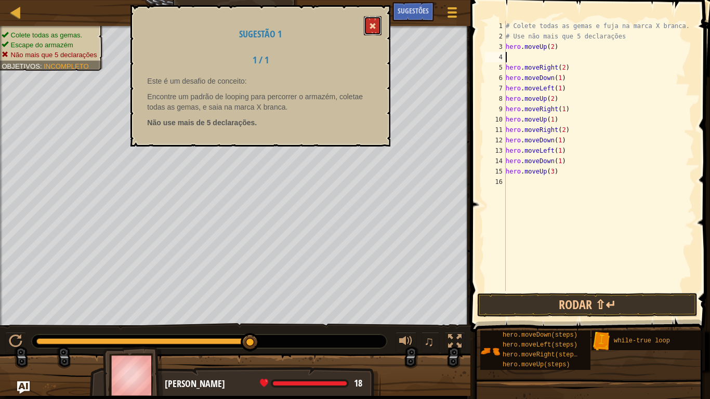
click at [374, 31] on button at bounding box center [373, 25] width 18 height 19
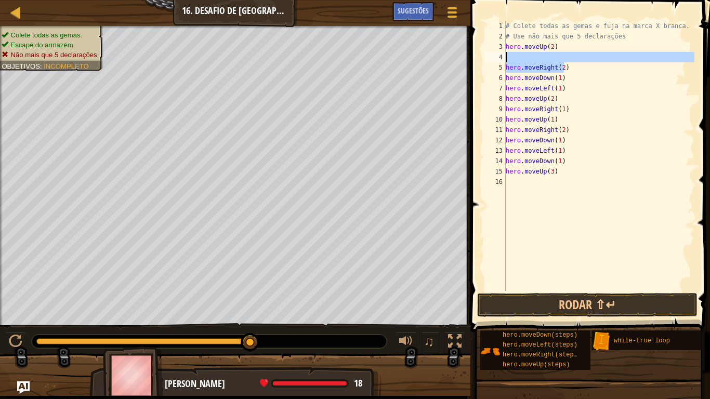
drag, startPoint x: 551, startPoint y: 62, endPoint x: 506, endPoint y: 62, distance: 45.2
click at [506, 62] on div "# Colete todas as gemas e fuja na marca X branca. # Use não mais que 5 declaraç…" at bounding box center [599, 166] width 191 height 291
type textarea "hero.moveRight(2)"
click at [550, 203] on div "# Colete todas as gemas e fuja na marca X branca. # Use não mais que 5 declaraç…" at bounding box center [599, 166] width 191 height 291
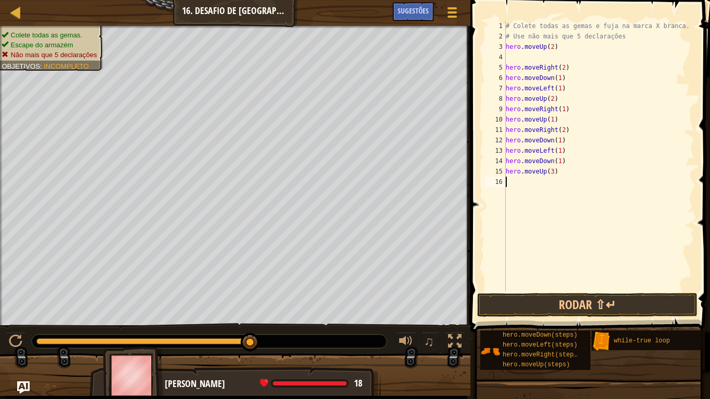
click at [558, 186] on div "# Colete todas as gemas e fuja na marca X branca. # Use não mais que 5 declaraç…" at bounding box center [599, 166] width 191 height 291
type textarea "h"
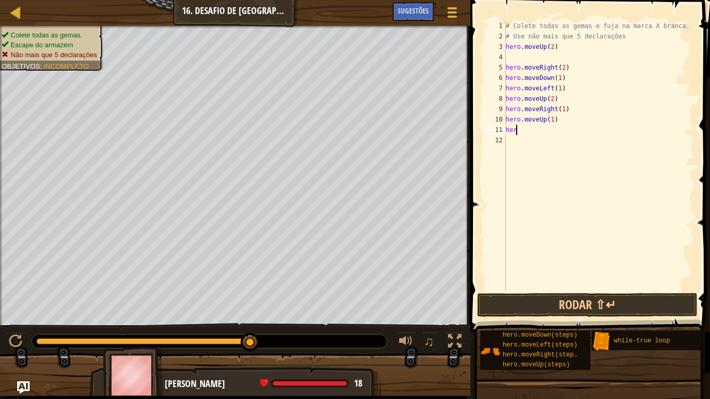
type textarea "h"
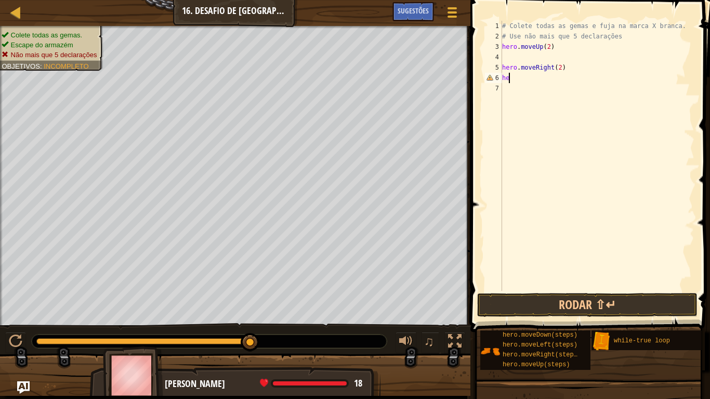
type textarea "h"
type textarea "hero.moveRight(2)"
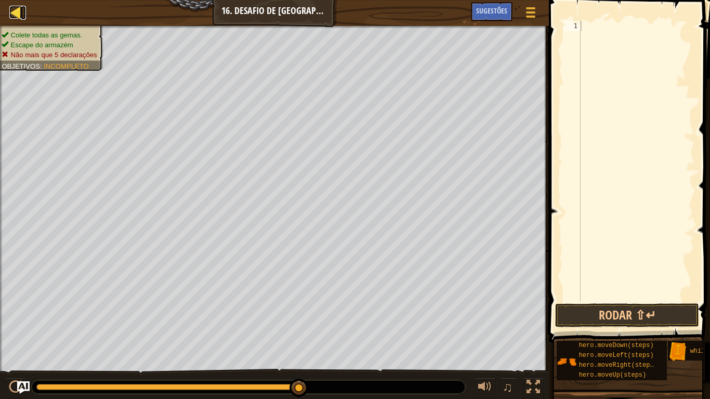
click at [21, 10] on div at bounding box center [15, 12] width 13 height 13
select select "pt-BR"
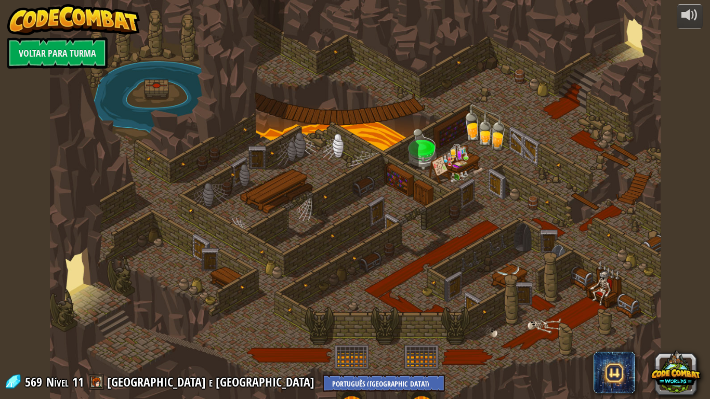
click at [17, 14] on img at bounding box center [73, 19] width 133 height 31
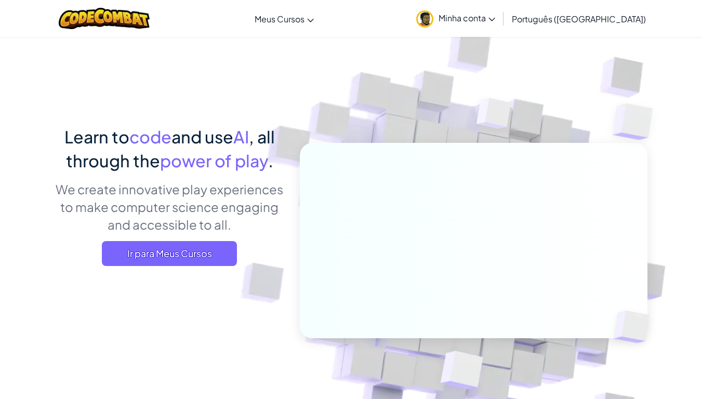
click at [495, 19] on span "Minha conta" at bounding box center [467, 17] width 57 height 11
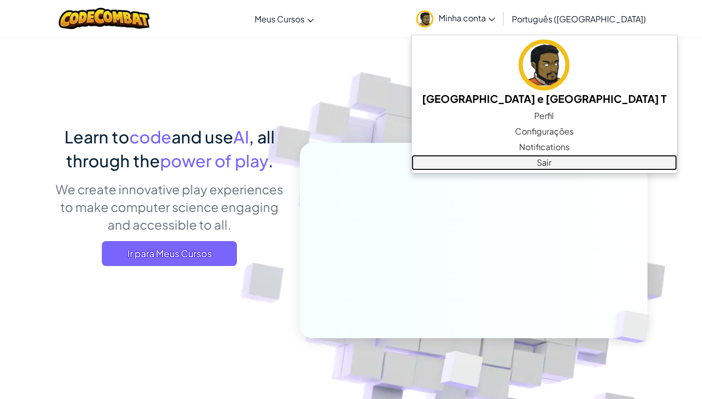
click at [519, 164] on link "Sair" at bounding box center [545, 163] width 266 height 16
